Goal: Transaction & Acquisition: Purchase product/service

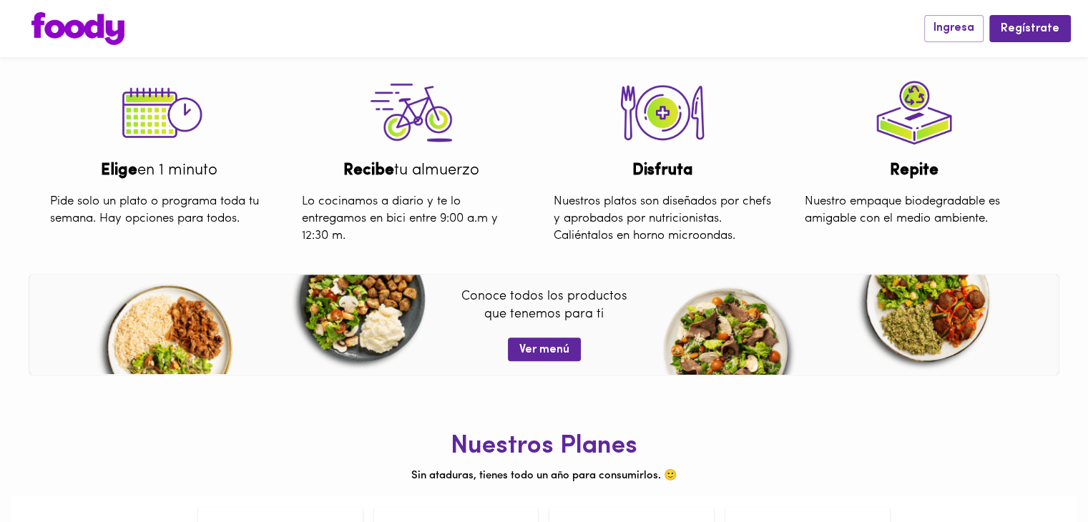
scroll to position [501, 0]
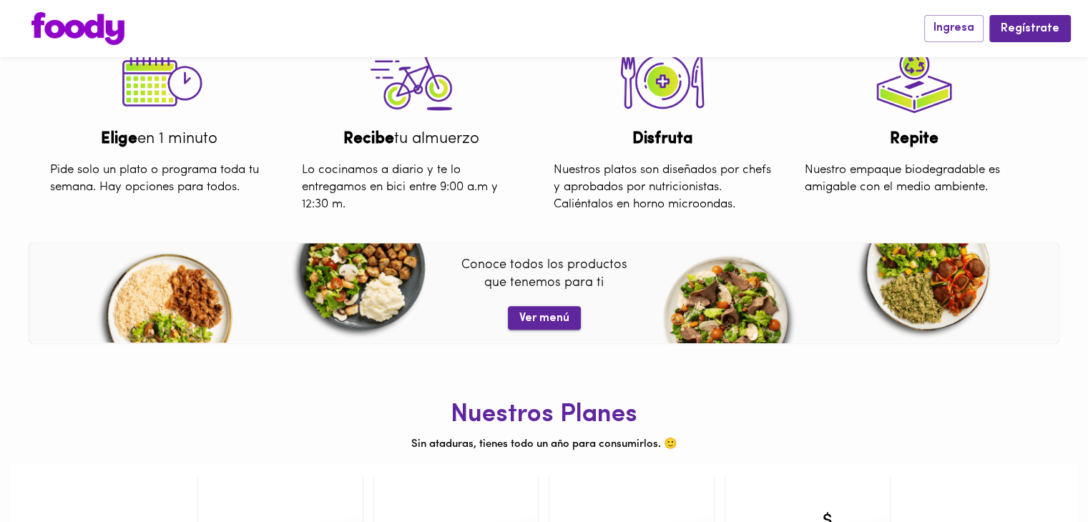
click at [532, 321] on span "Ver menú" at bounding box center [544, 319] width 50 height 14
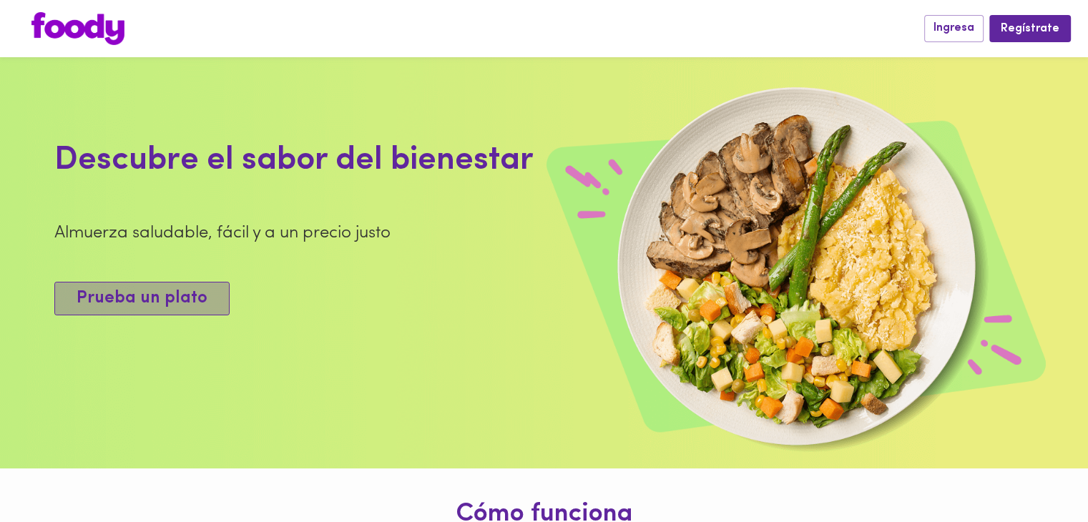
click at [182, 304] on span "Prueba un plato" at bounding box center [142, 298] width 131 height 21
